Goal: Information Seeking & Learning: Get advice/opinions

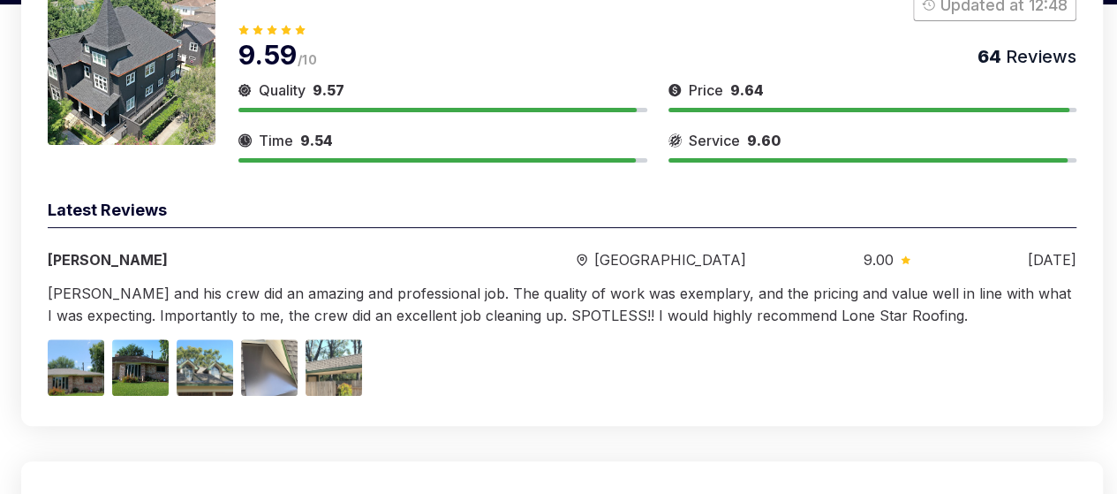
drag, startPoint x: 573, startPoint y: 292, endPoint x: 411, endPoint y: 216, distance: 179.3
click at [411, 216] on div "Latest Reviews" at bounding box center [562, 213] width 1029 height 30
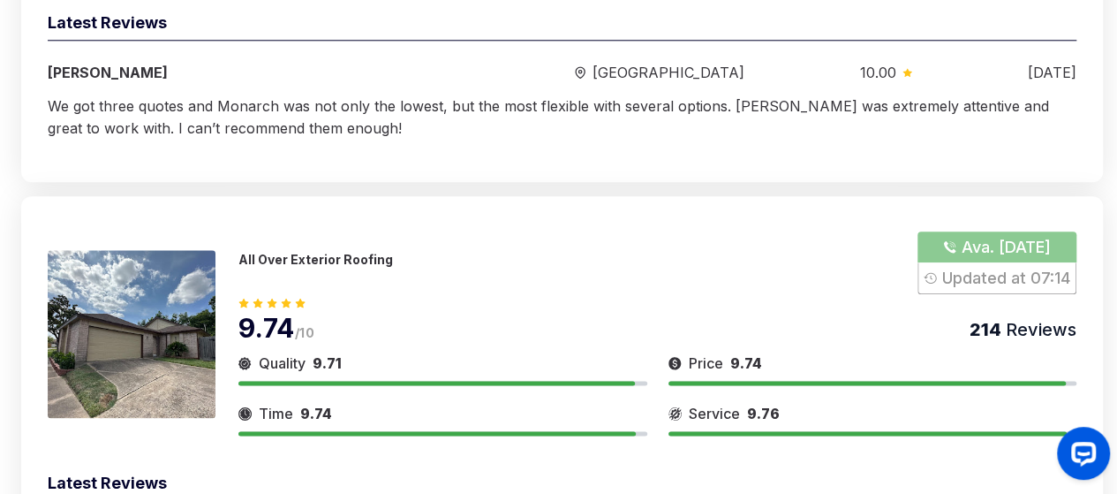
scroll to position [943, 0]
click at [161, 290] on img at bounding box center [132, 333] width 168 height 168
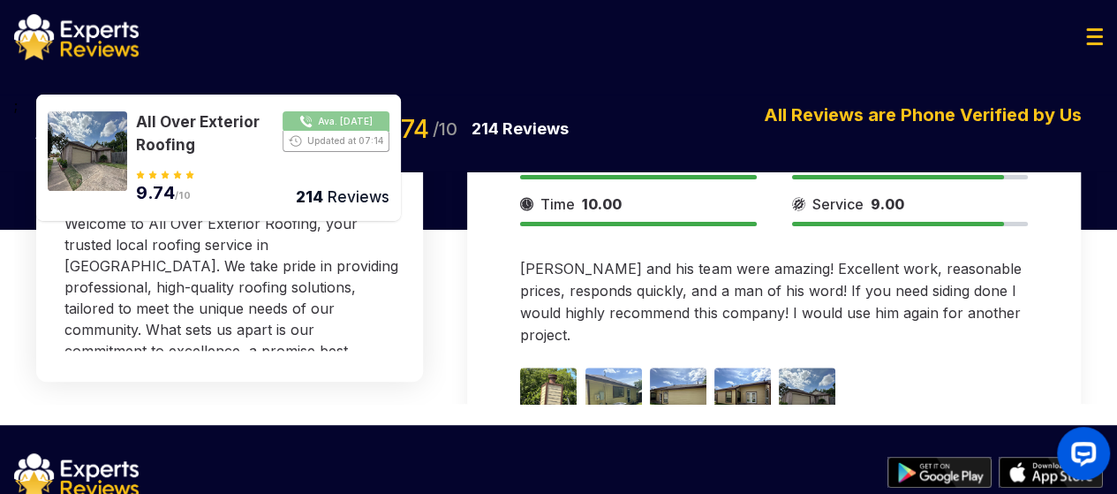
scroll to position [351, 0]
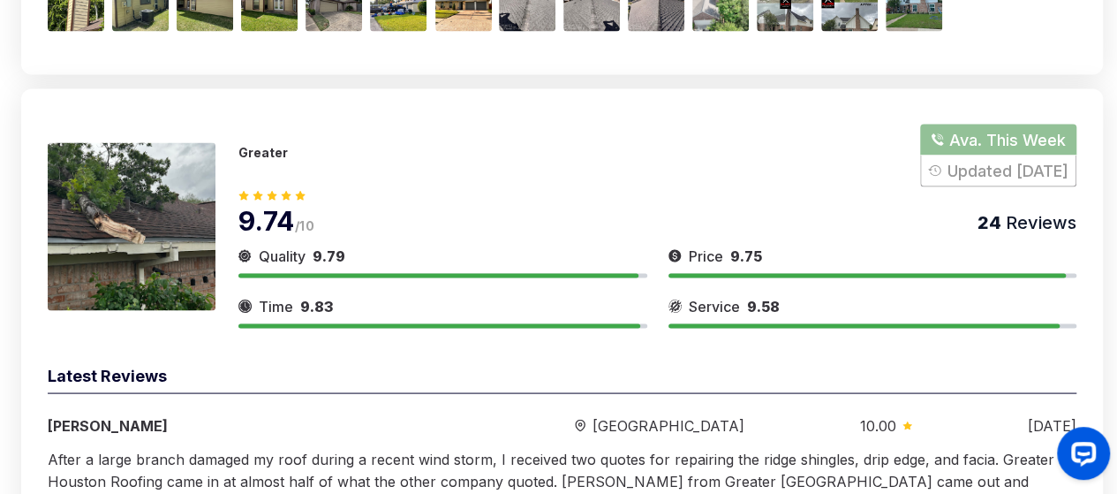
scroll to position [1581, 0]
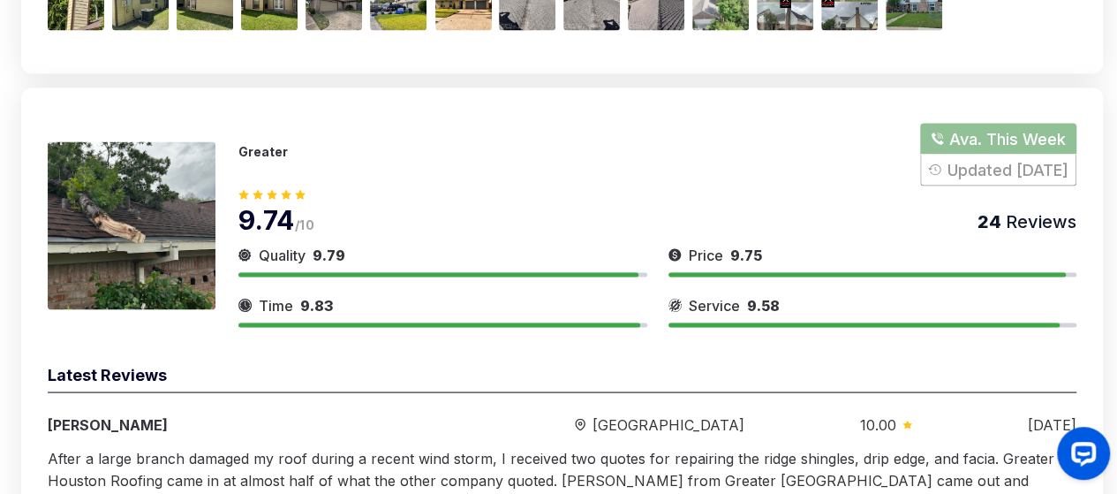
click at [164, 251] on img at bounding box center [132, 225] width 168 height 168
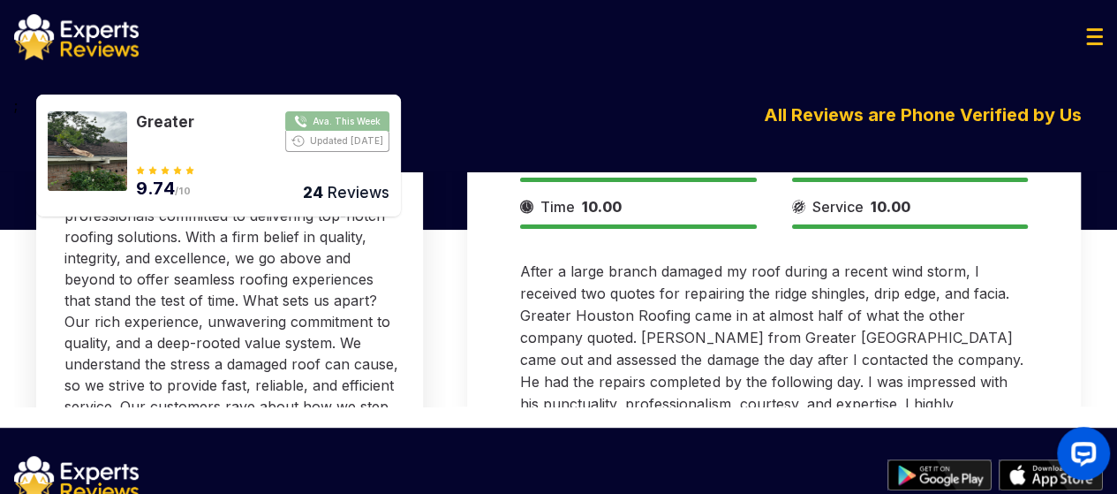
scroll to position [314, 0]
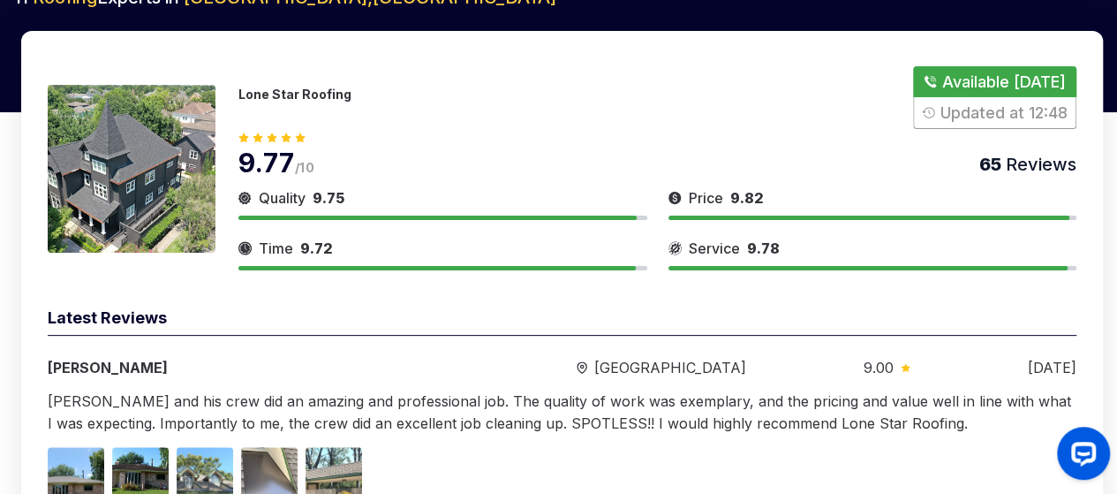
scroll to position [493, 0]
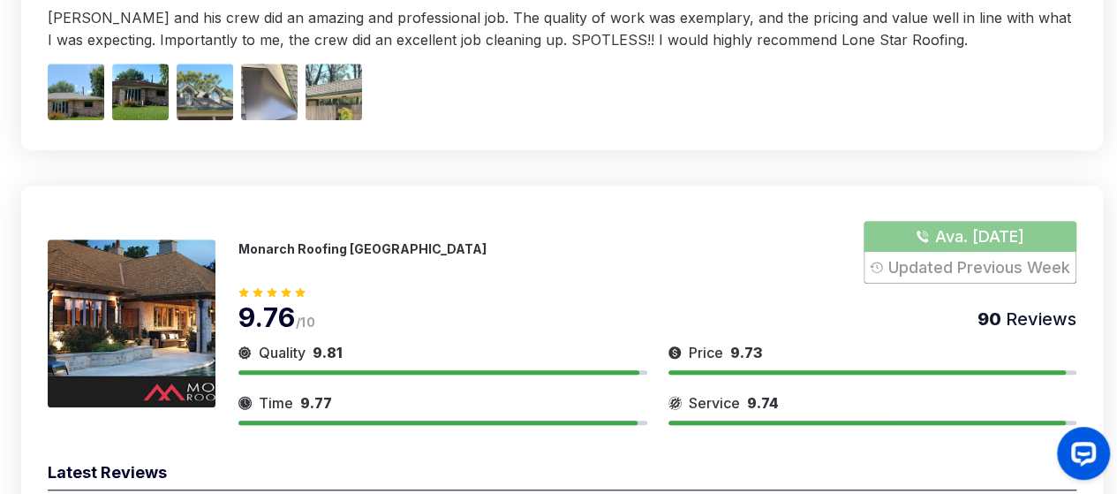
click at [197, 319] on img at bounding box center [132, 323] width 168 height 168
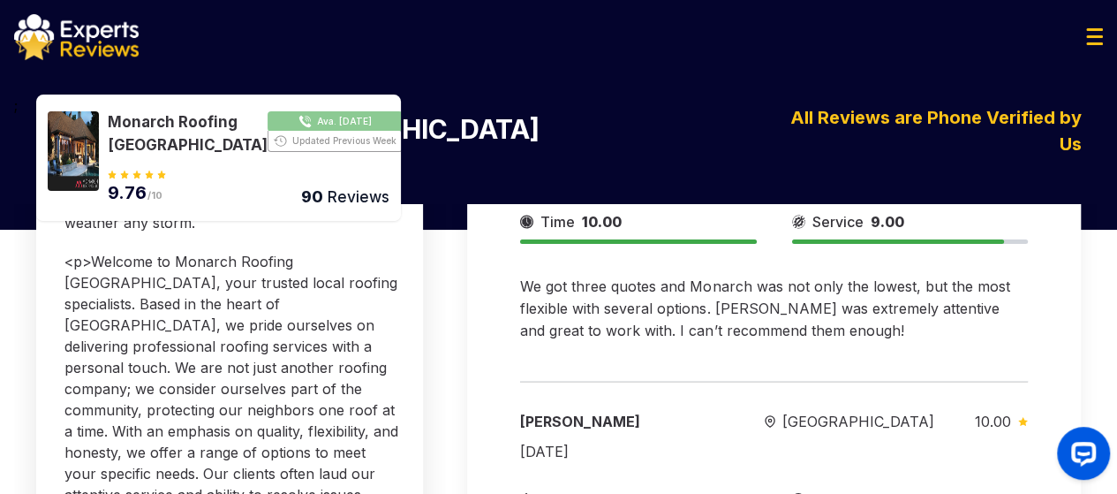
scroll to position [500, 0]
click at [688, 131] on div "Monarch Roofing [PERSON_NAME]. [DATE] Updated Previous Week 9.76 /10 90 Reviews…" at bounding box center [558, 148] width 1117 height 109
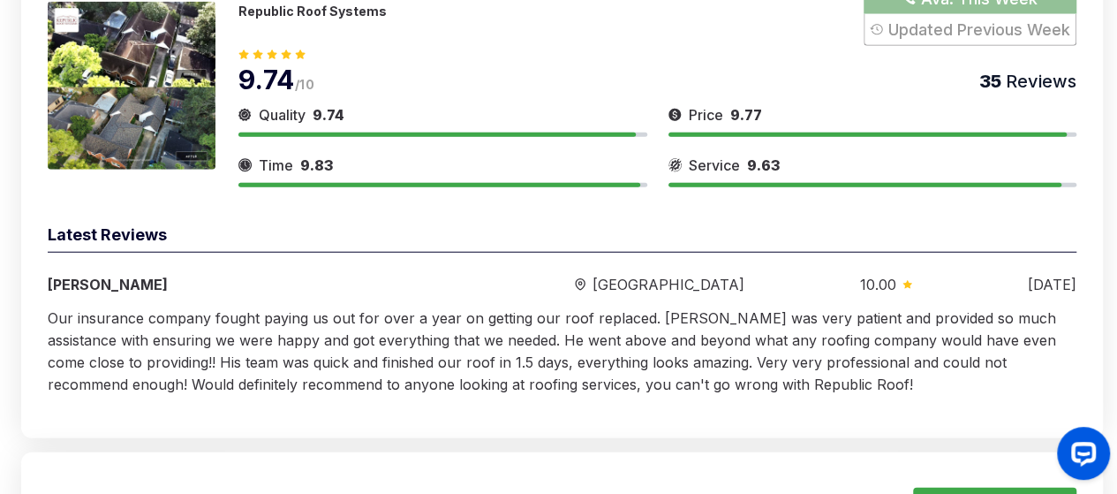
click at [172, 95] on img at bounding box center [132, 86] width 168 height 168
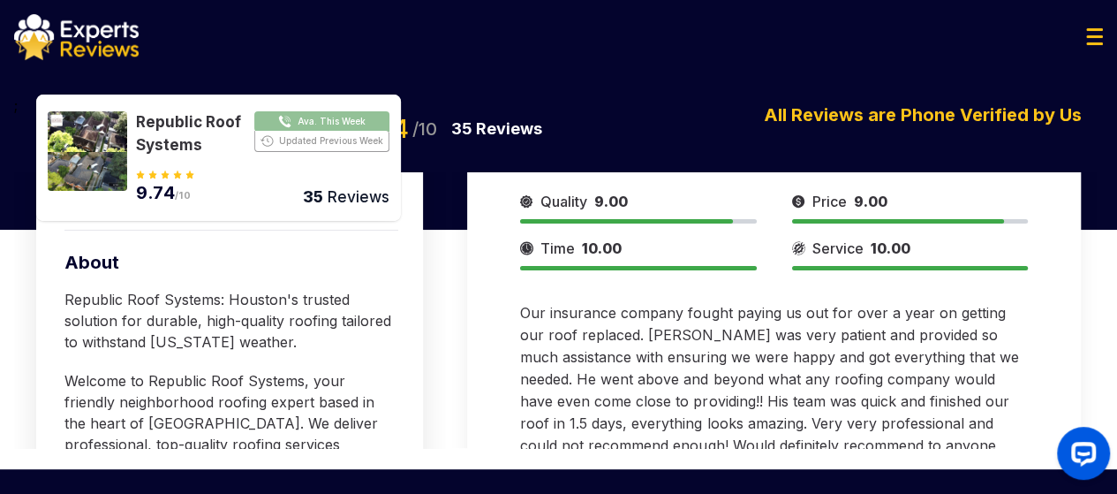
scroll to position [725, 0]
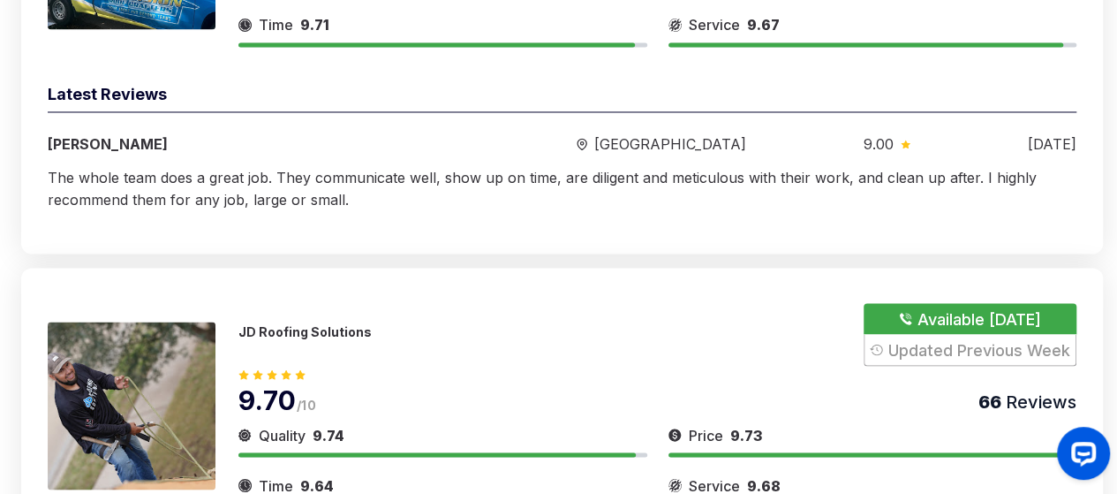
click at [127, 360] on img at bounding box center [132, 405] width 168 height 168
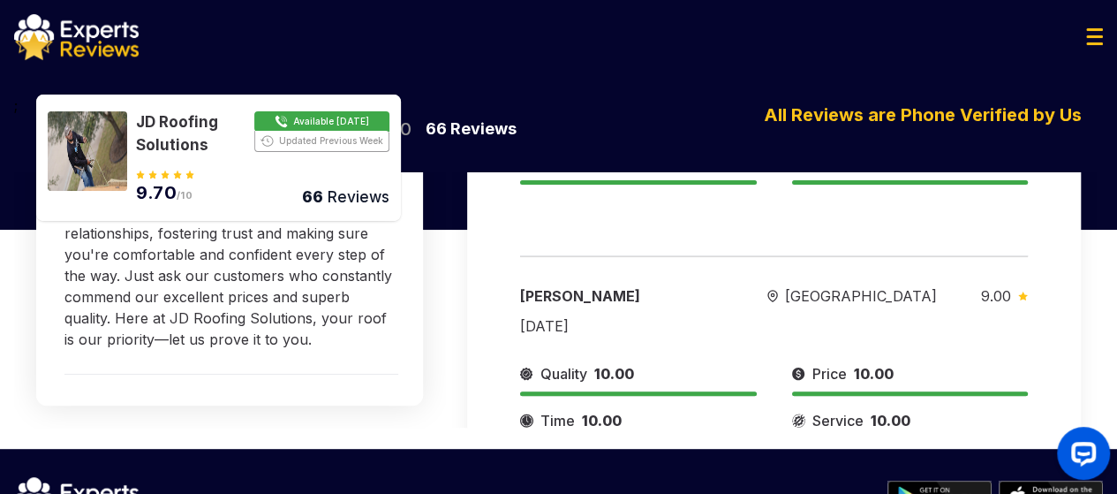
scroll to position [561, 0]
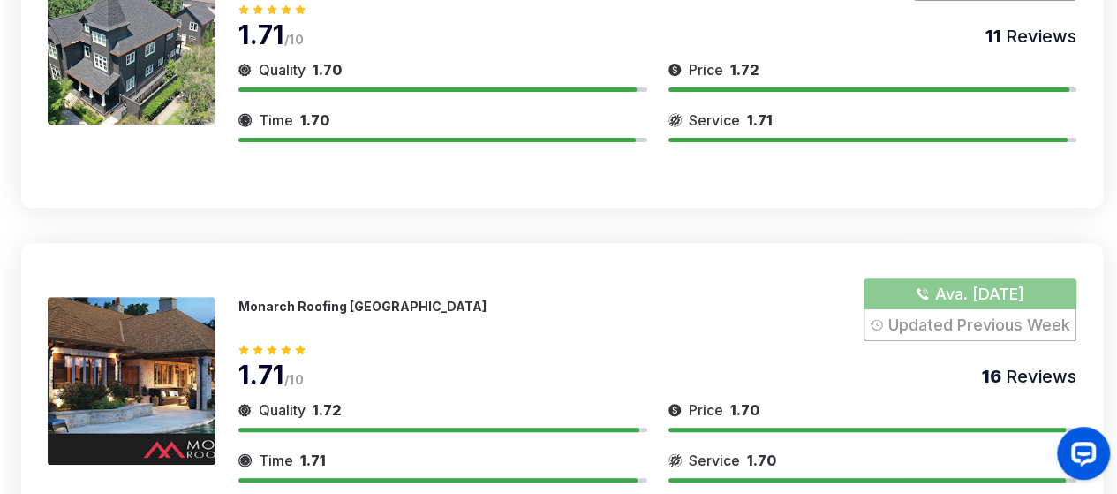
scroll to position [3036, 0]
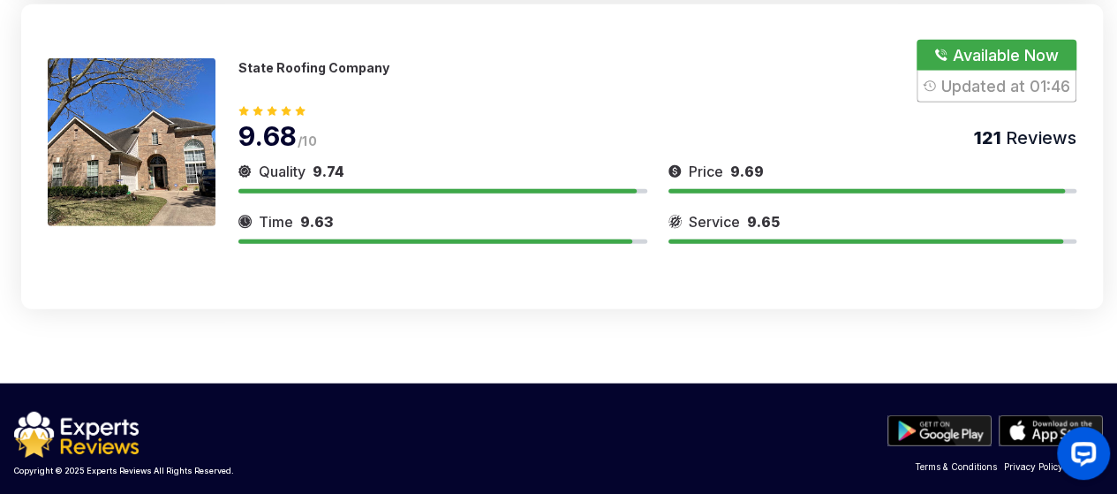
click at [94, 135] on img at bounding box center [132, 142] width 168 height 168
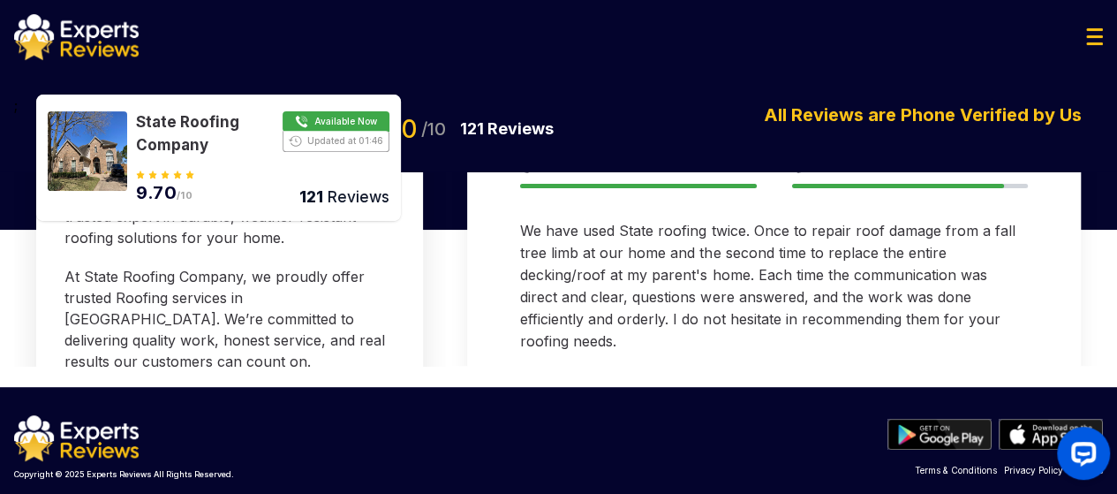
scroll to position [84, 0]
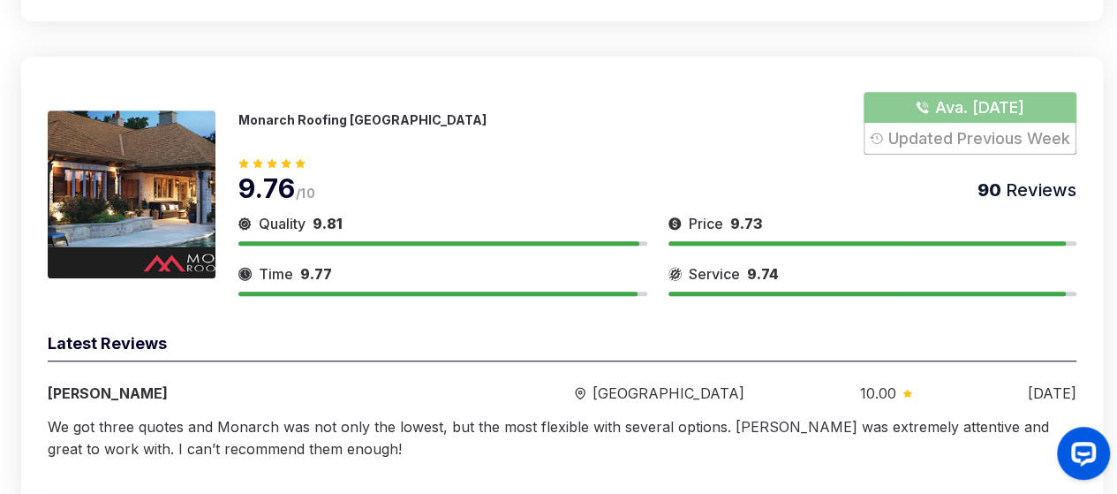
scroll to position [617, 0]
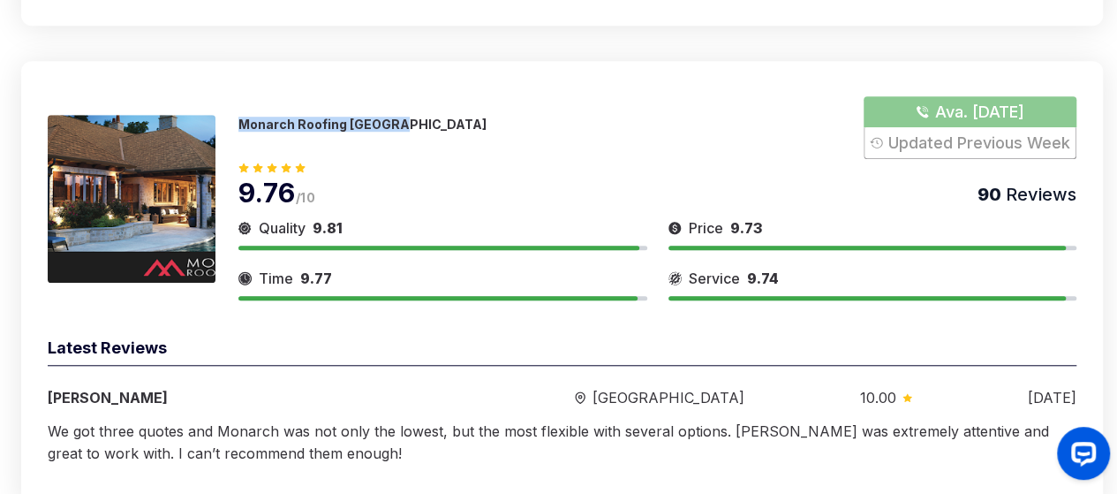
drag, startPoint x: 404, startPoint y: 119, endPoint x: 238, endPoint y: 119, distance: 166.9
click at [238, 119] on div "Monarch Roofing [PERSON_NAME]. [DATE] Updated Previous Week 9.76 /10 90 Reviews…" at bounding box center [562, 198] width 1029 height 204
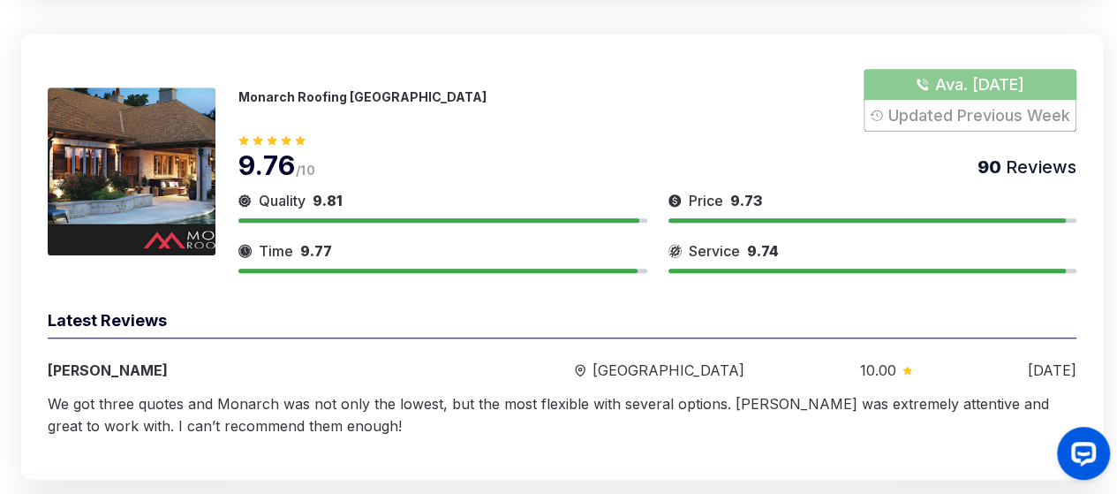
scroll to position [643, 0]
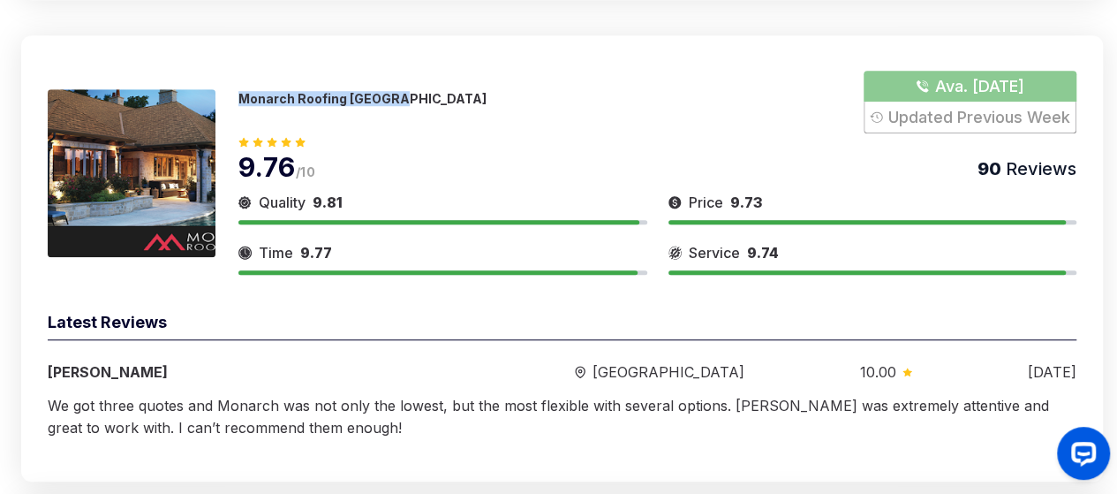
drag, startPoint x: 238, startPoint y: 94, endPoint x: 404, endPoint y: 102, distance: 166.2
click at [404, 102] on div "Monarch Roofing [PERSON_NAME]. [DATE] Updated Previous Week" at bounding box center [657, 102] width 838 height 63
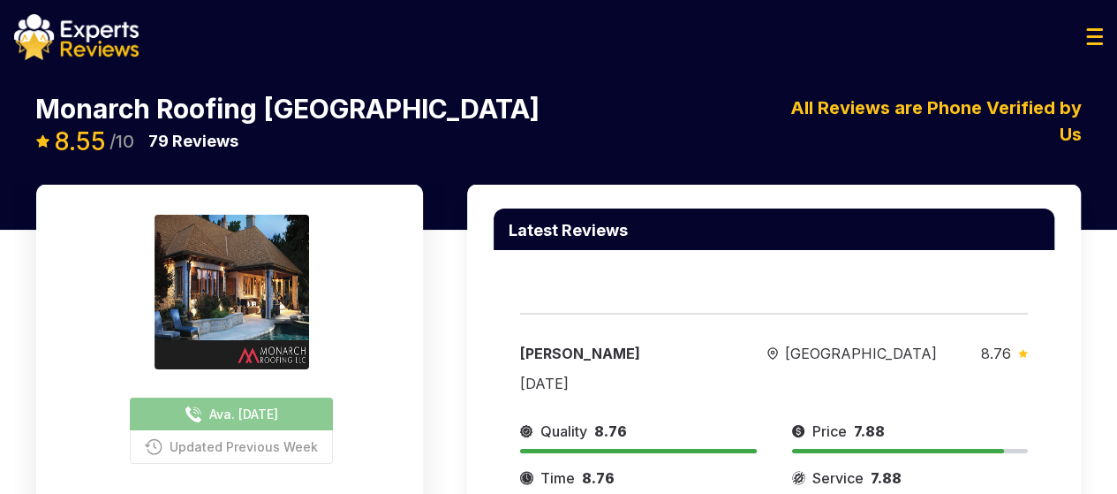
click at [299, 109] on p "Monarch Roofing [GEOGRAPHIC_DATA]" at bounding box center [287, 108] width 504 height 26
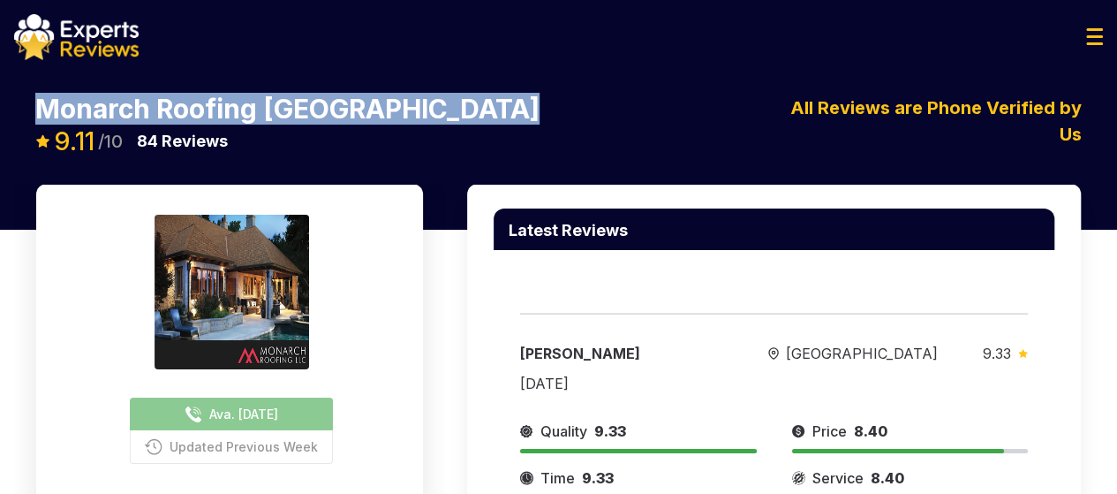
click at [299, 109] on p "Monarch Roofing [GEOGRAPHIC_DATA]" at bounding box center [287, 108] width 504 height 26
copy div "Monarch Roofing [GEOGRAPHIC_DATA]"
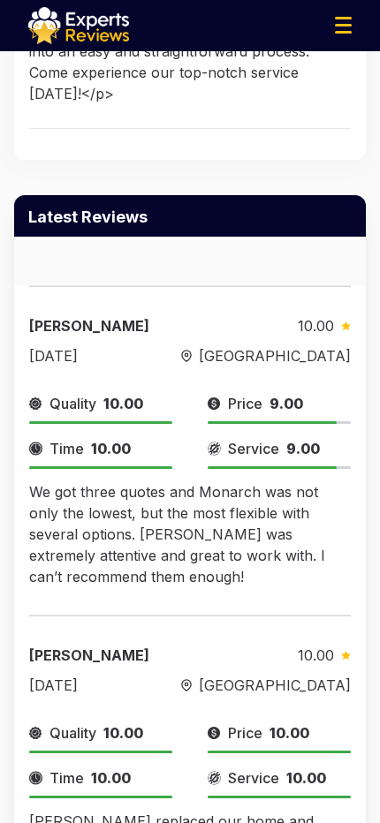
scroll to position [1167, 0]
